Goal: Transaction & Acquisition: Purchase product/service

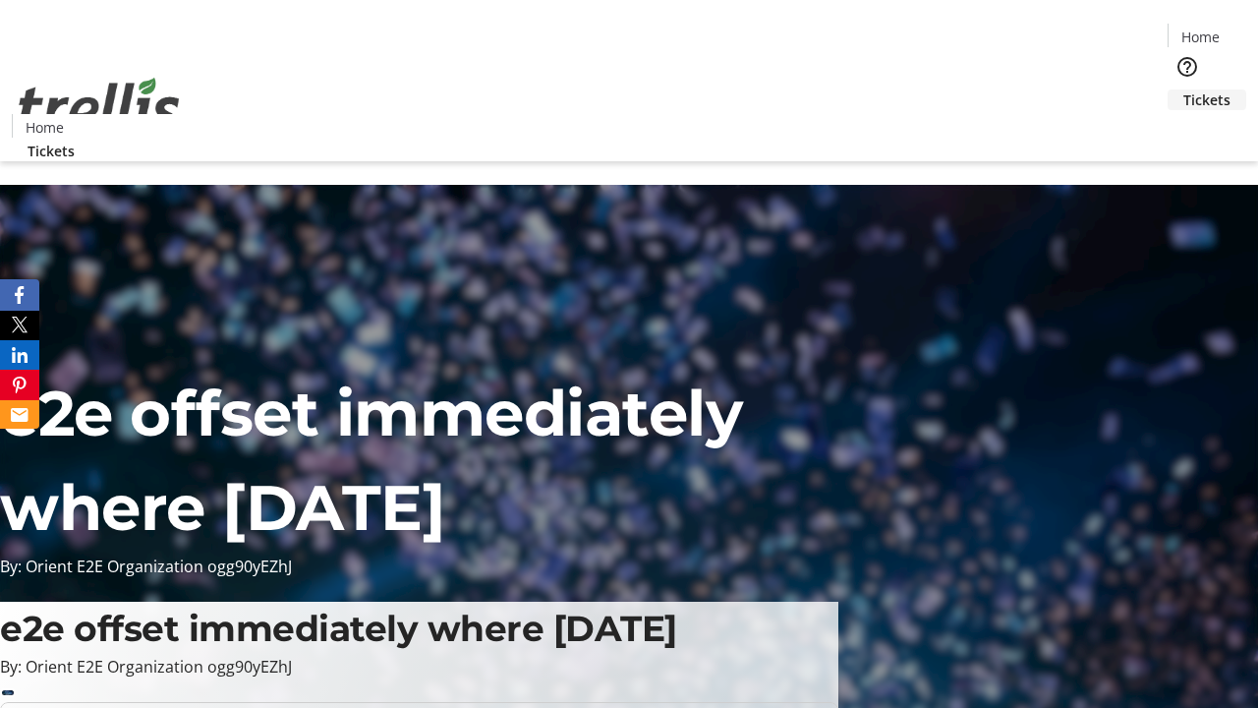
click at [1184, 89] on span "Tickets" at bounding box center [1207, 99] width 47 height 21
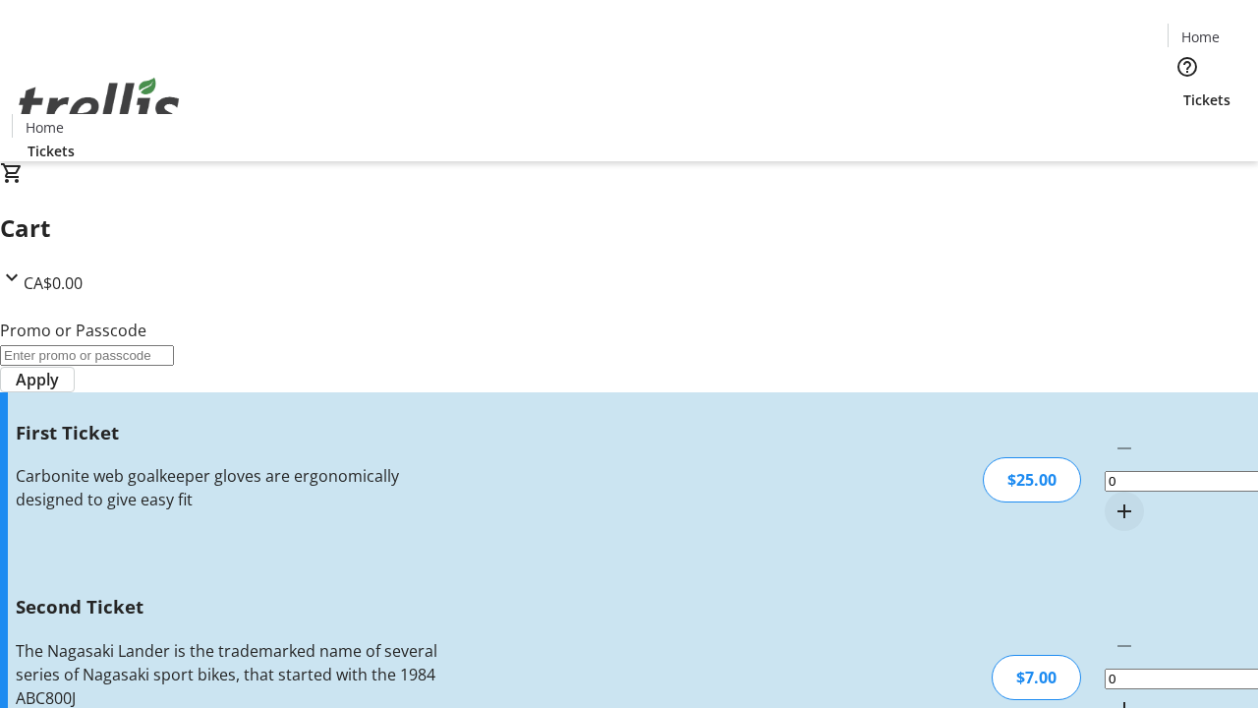
click at [1113, 499] on mat-icon "Increment by one" at bounding box center [1125, 511] width 24 height 24
type input "1"
click at [1113, 697] on mat-icon "Increment by one" at bounding box center [1125, 709] width 24 height 24
type input "2"
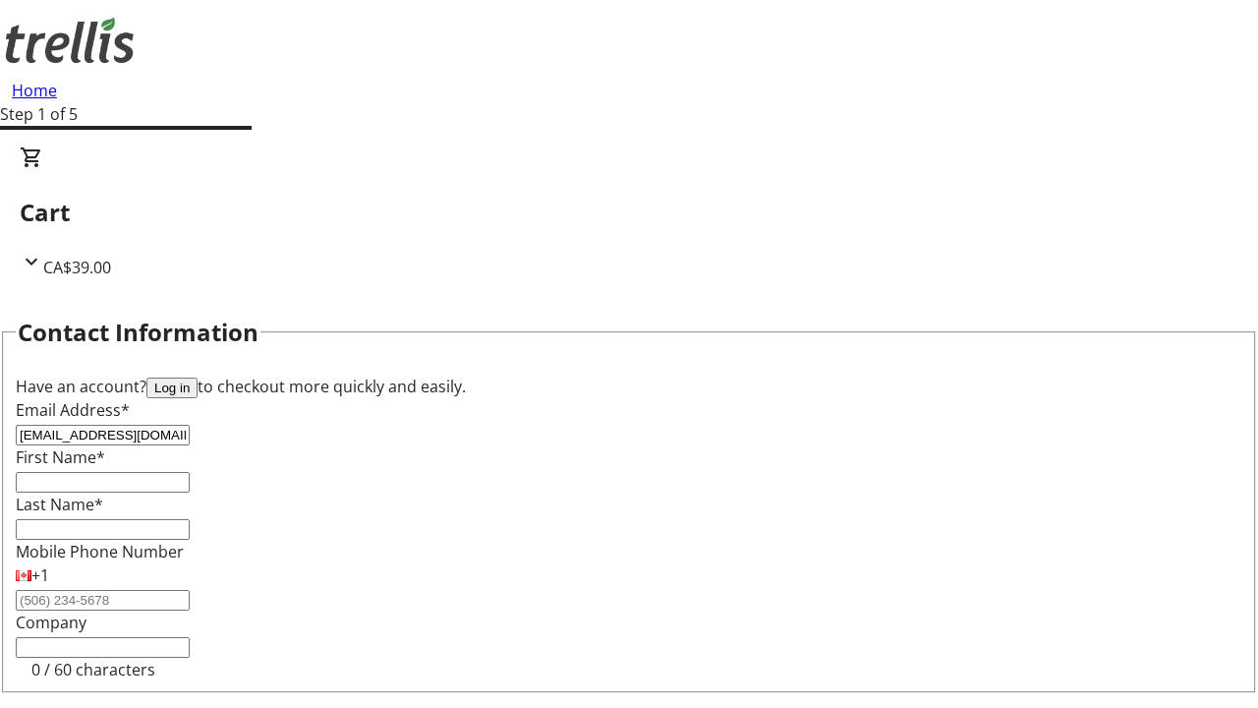
type input "[EMAIL_ADDRESS][DOMAIN_NAME]"
type input "[PERSON_NAME]"
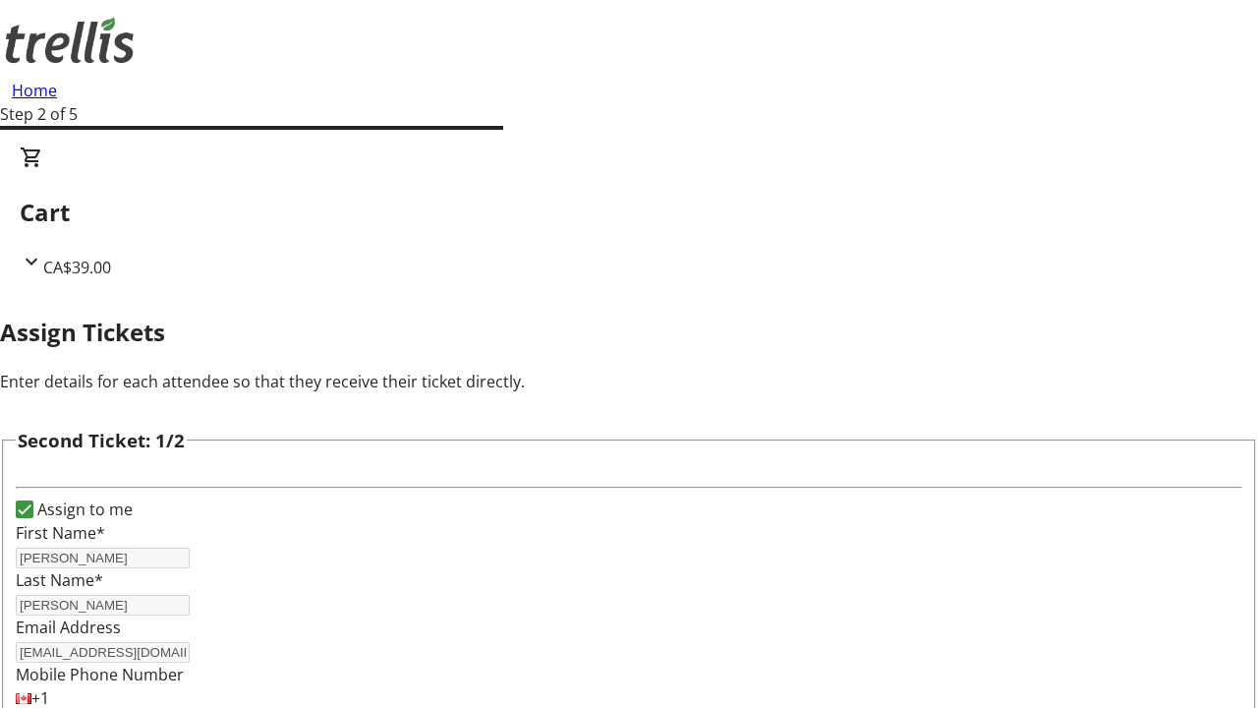
type input "[PERSON_NAME]"
type input "[PERSON_NAME][EMAIL_ADDRESS][DOMAIN_NAME]"
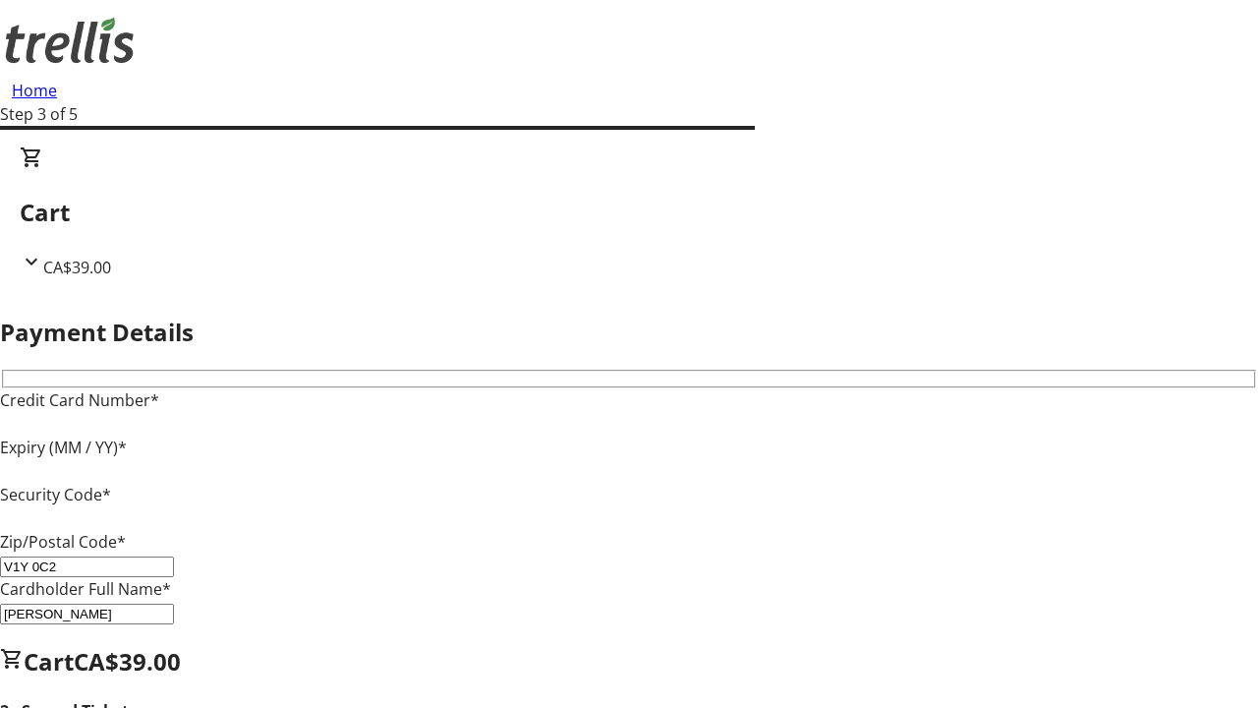
type input "V1Y 0C2"
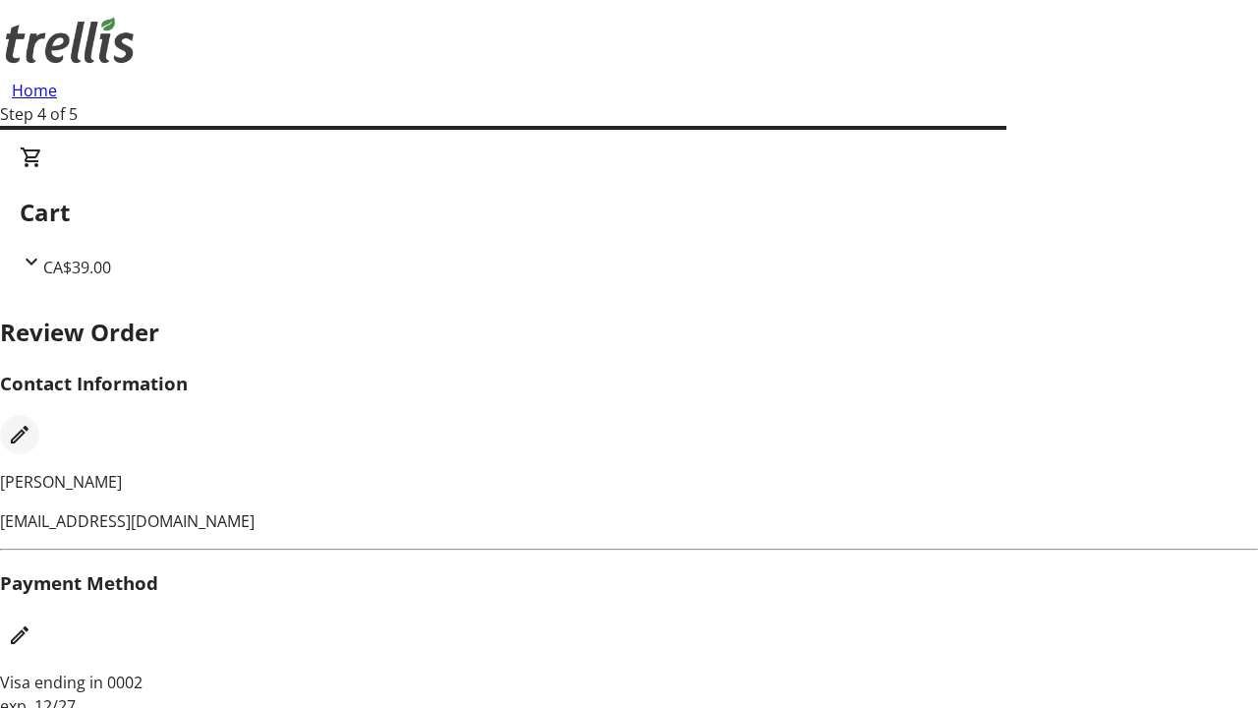
click at [31, 423] on mat-icon "Edit Contact Information" at bounding box center [20, 435] width 24 height 24
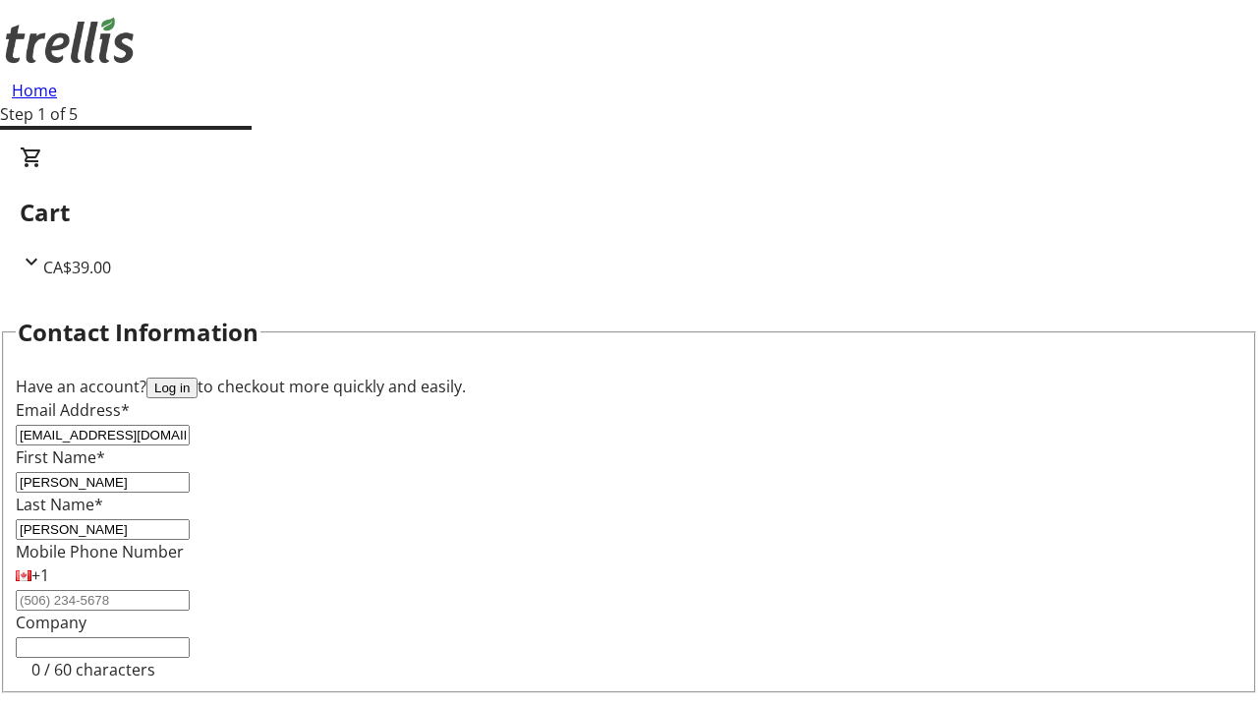
type input "[EMAIL_ADDRESS][DOMAIN_NAME]"
type input "Lea"
type input "Keeling"
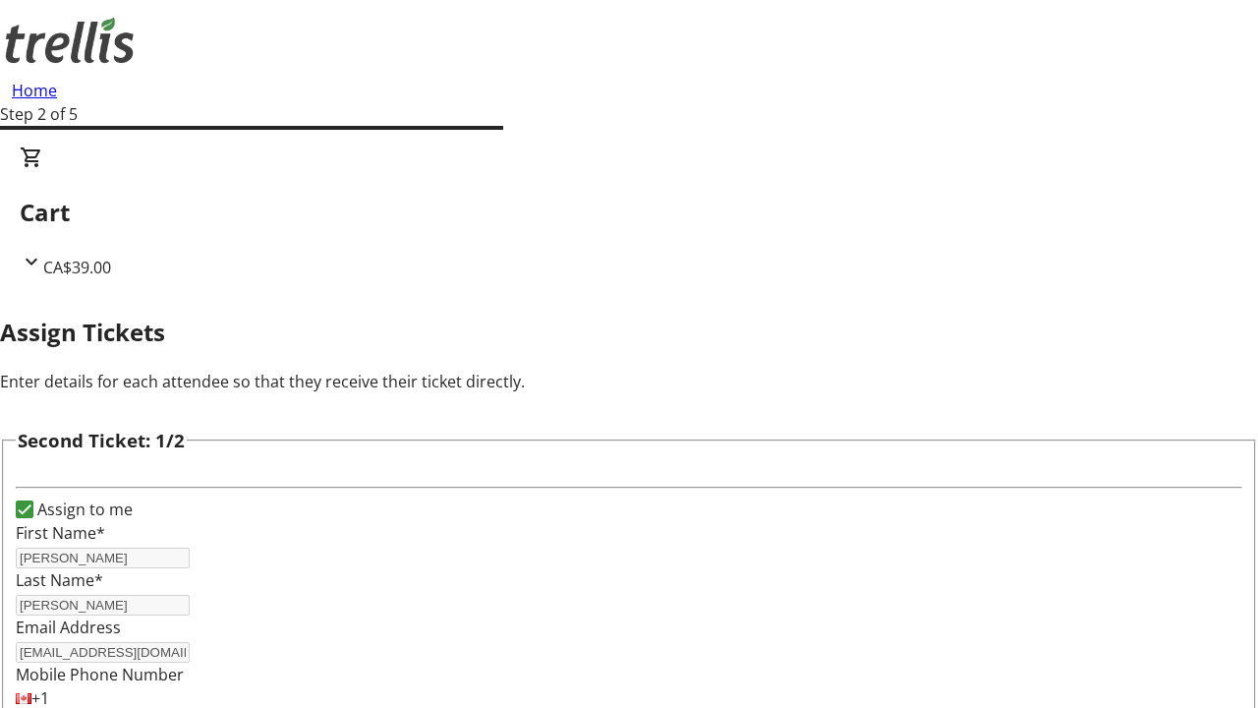
type input "New"
type input "Name"
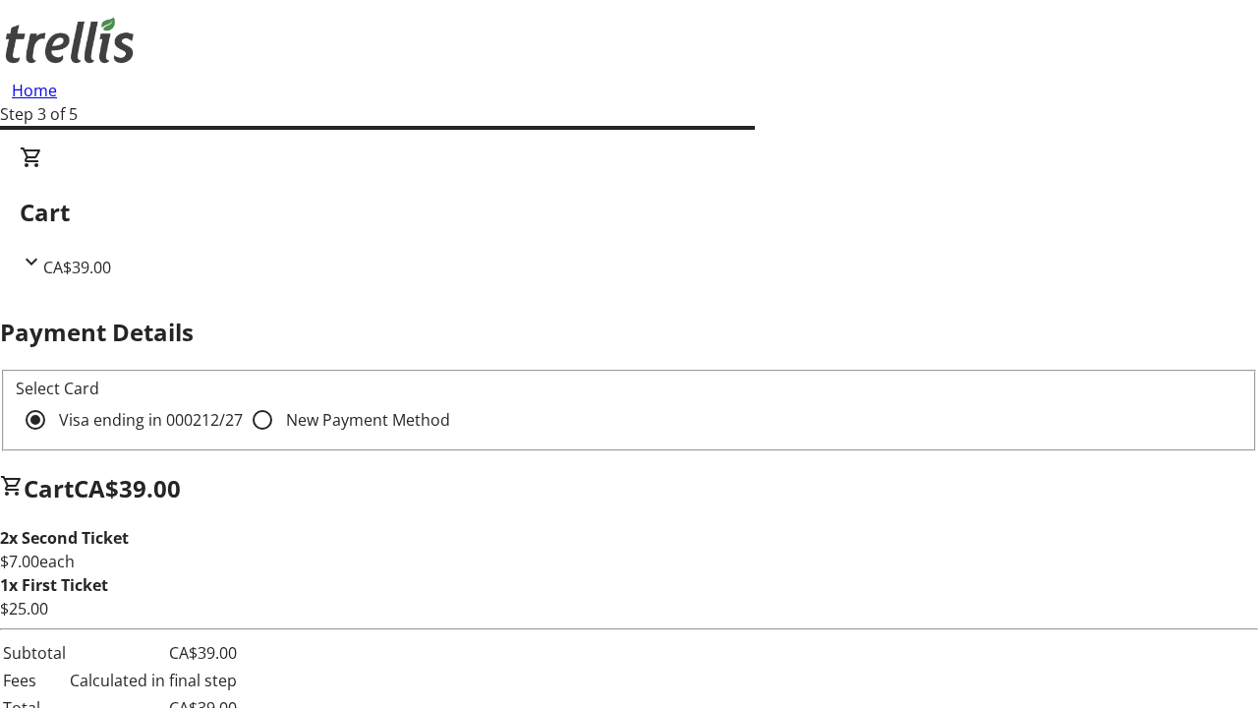
click at [243, 400] on input "New Payment Method" at bounding box center [262, 419] width 39 height 39
radio input "true"
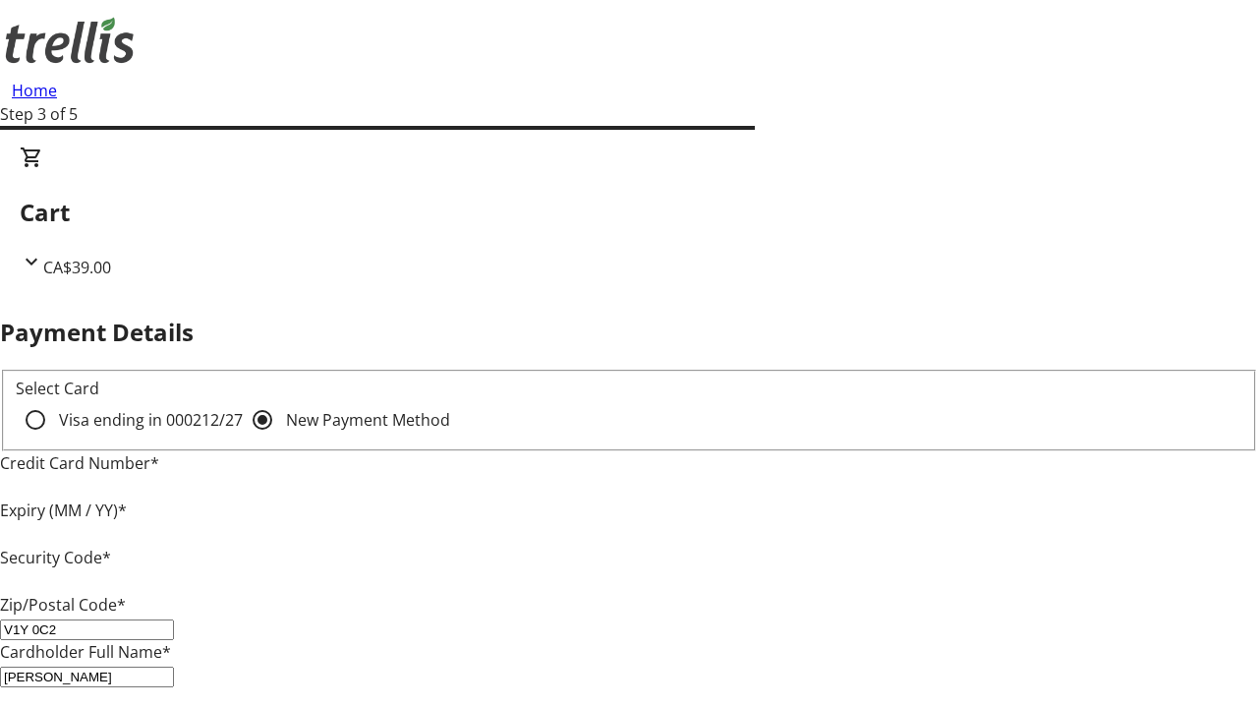
type input "V1Y 0C2"
